Goal: Task Accomplishment & Management: Manage account settings

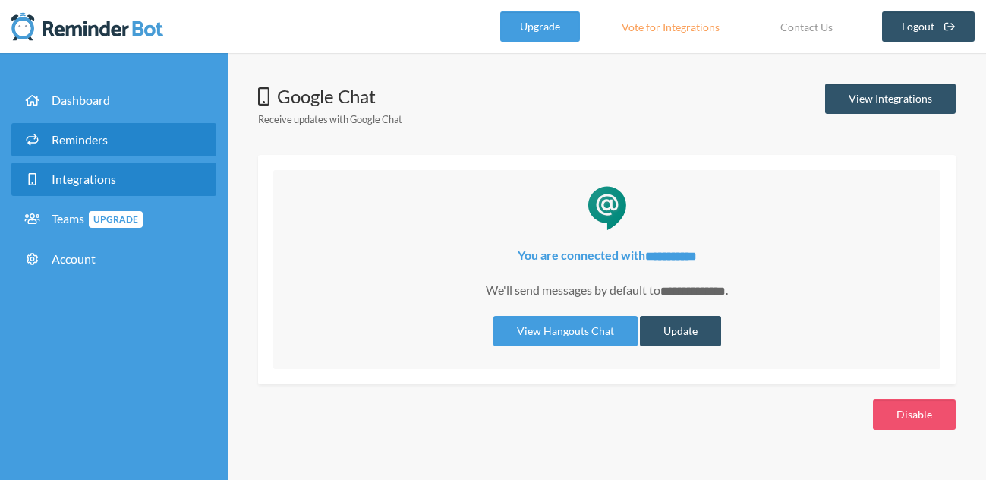
click at [94, 137] on span "Reminders" at bounding box center [80, 139] width 56 height 14
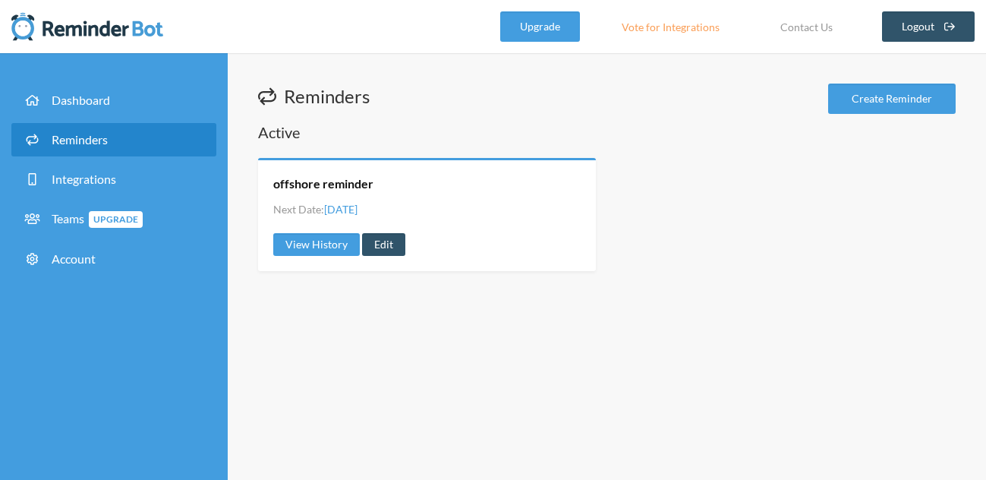
click at [294, 203] on li "Next Date: [DATE]" at bounding box center [315, 209] width 84 height 16
click at [357, 207] on span "[DATE]" at bounding box center [340, 209] width 33 height 13
click at [373, 250] on link "Edit" at bounding box center [383, 244] width 43 height 23
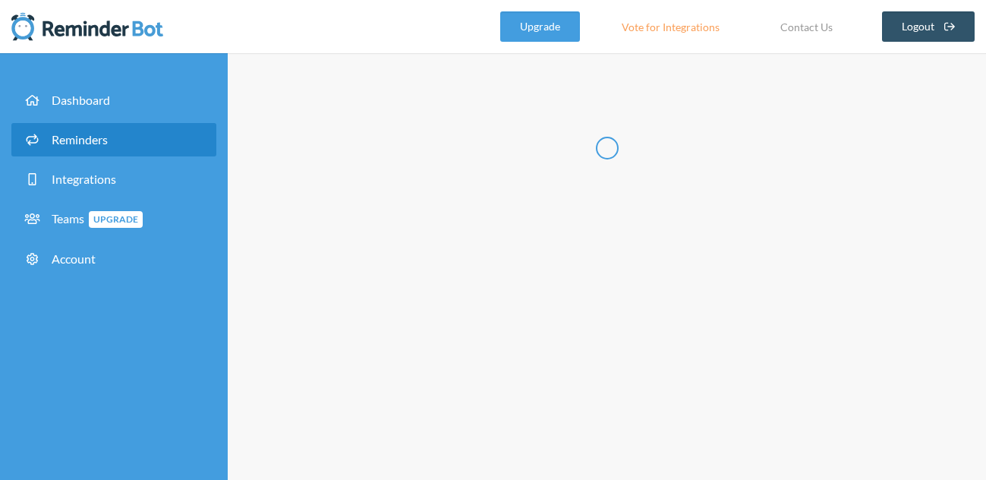
radio input "false"
radio input "true"
type input "offshore reminder"
checkbox input "true"
select select "01:00:00"
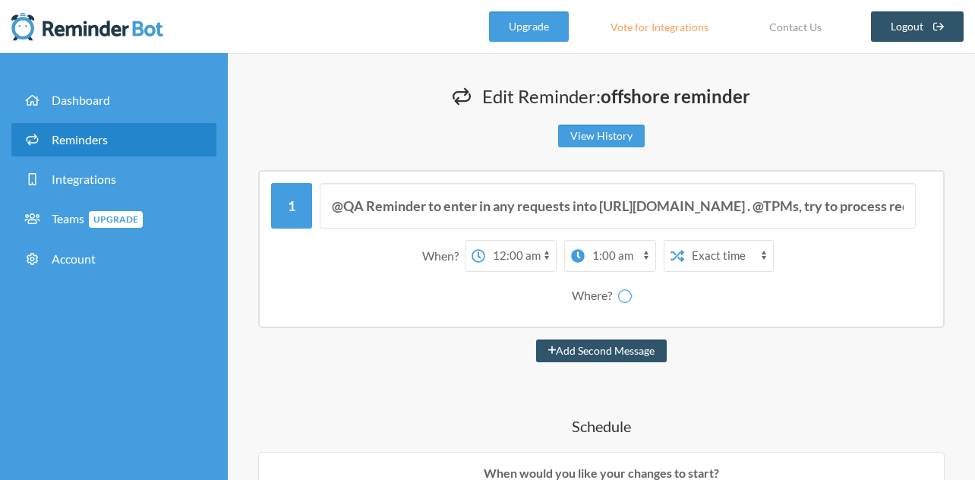
select select "spaces/AAQAxWYEnzg"
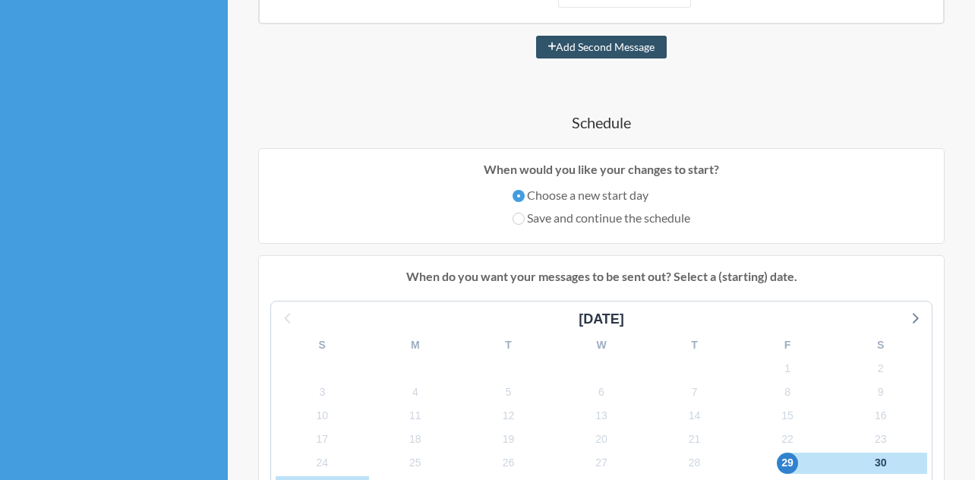
scroll to position [379, 0]
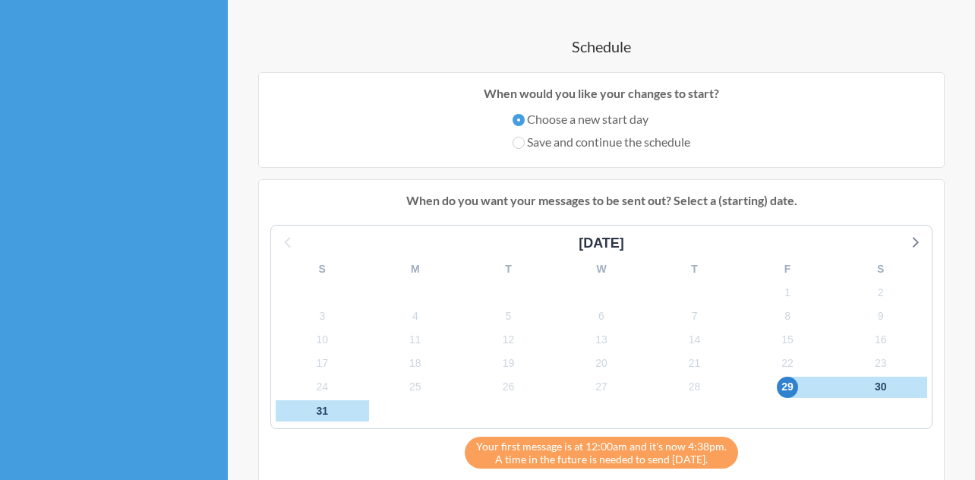
click at [558, 148] on label "Save and continue the schedule" at bounding box center [601, 142] width 178 height 18
click at [524, 148] on input "Save and continue the schedule" at bounding box center [518, 143] width 12 height 12
radio input "true"
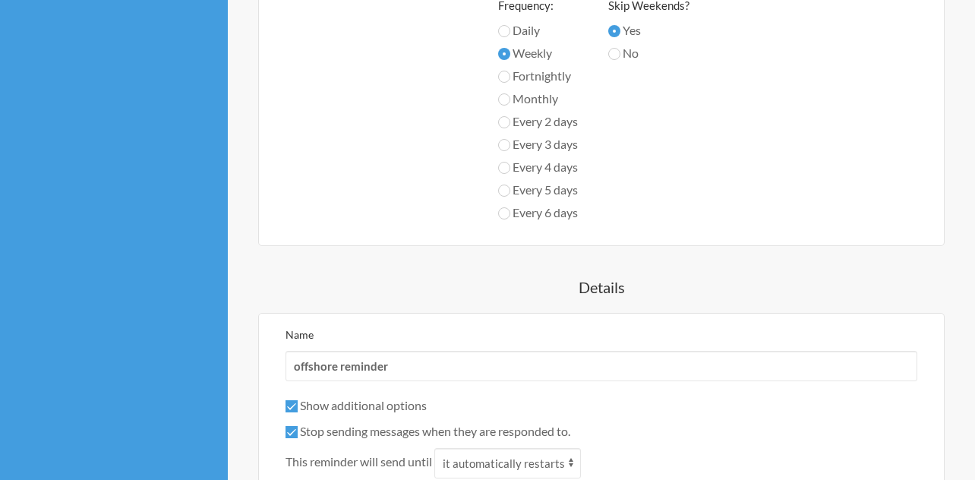
scroll to position [759, 0]
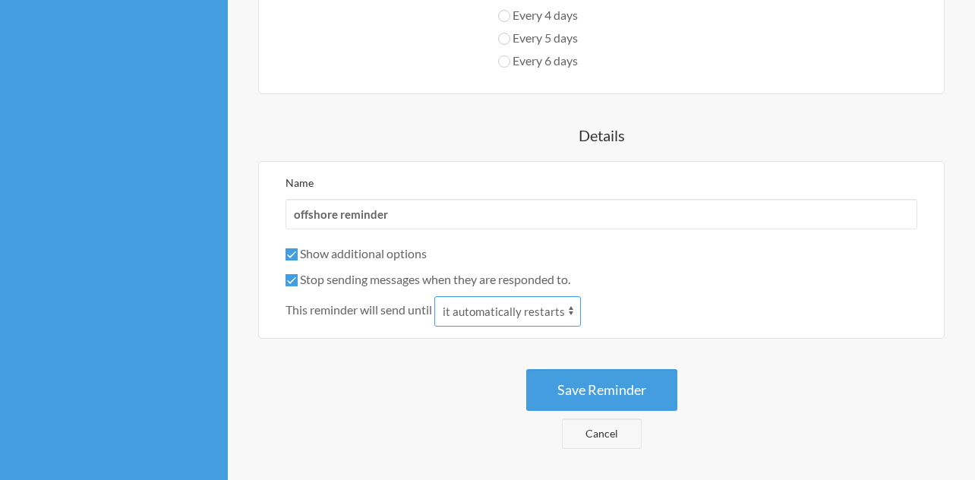
click at [531, 304] on select "it automatically restarts it is replied to" at bounding box center [507, 311] width 146 height 30
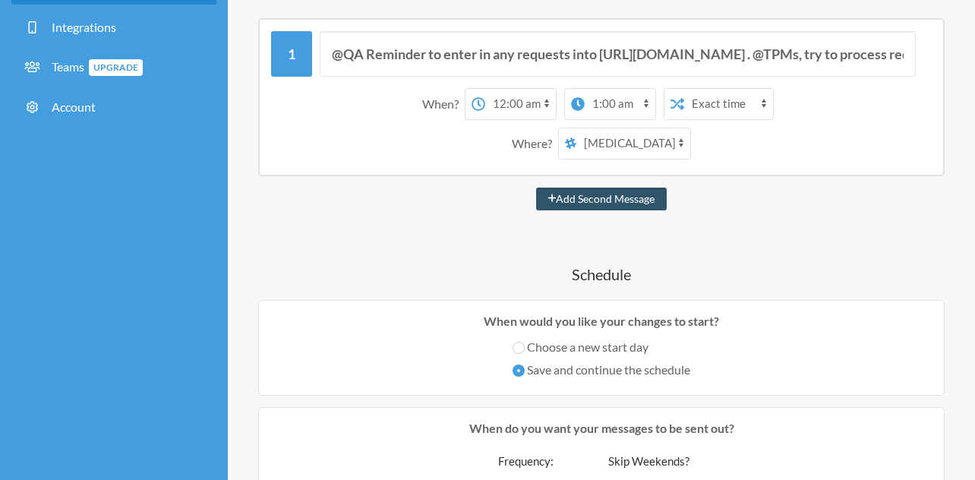
scroll to position [0, 0]
